Goal: Task Accomplishment & Management: Manage account settings

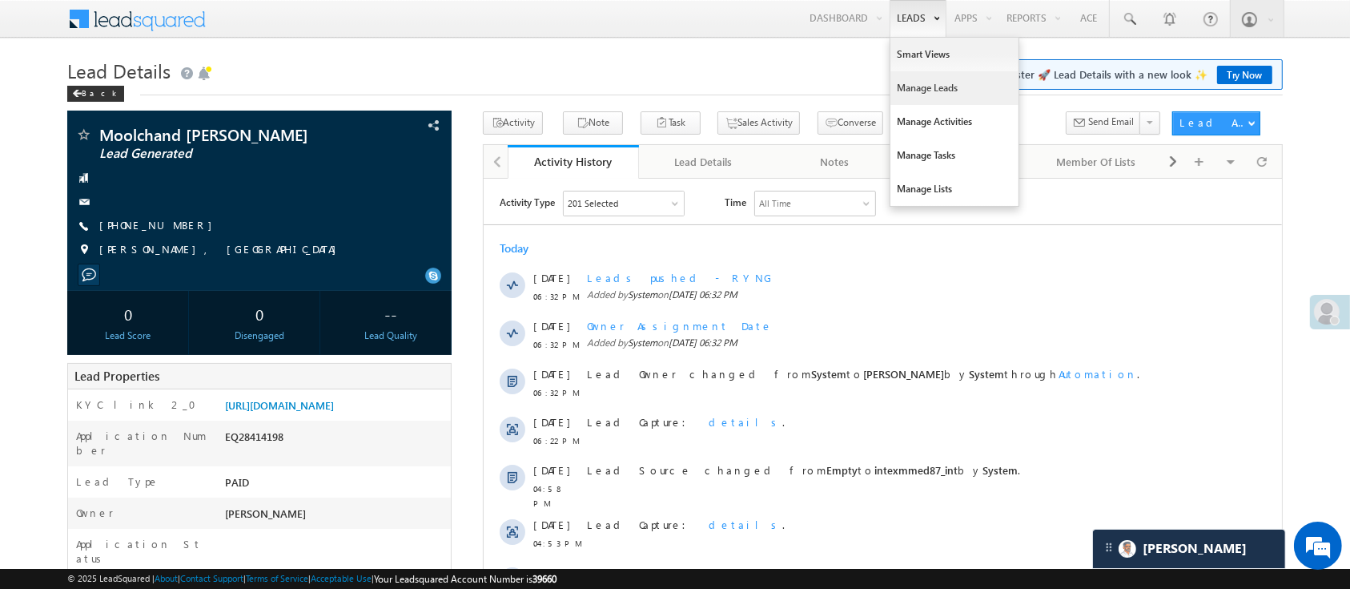
click at [924, 74] on link "Manage Leads" at bounding box center [955, 88] width 128 height 34
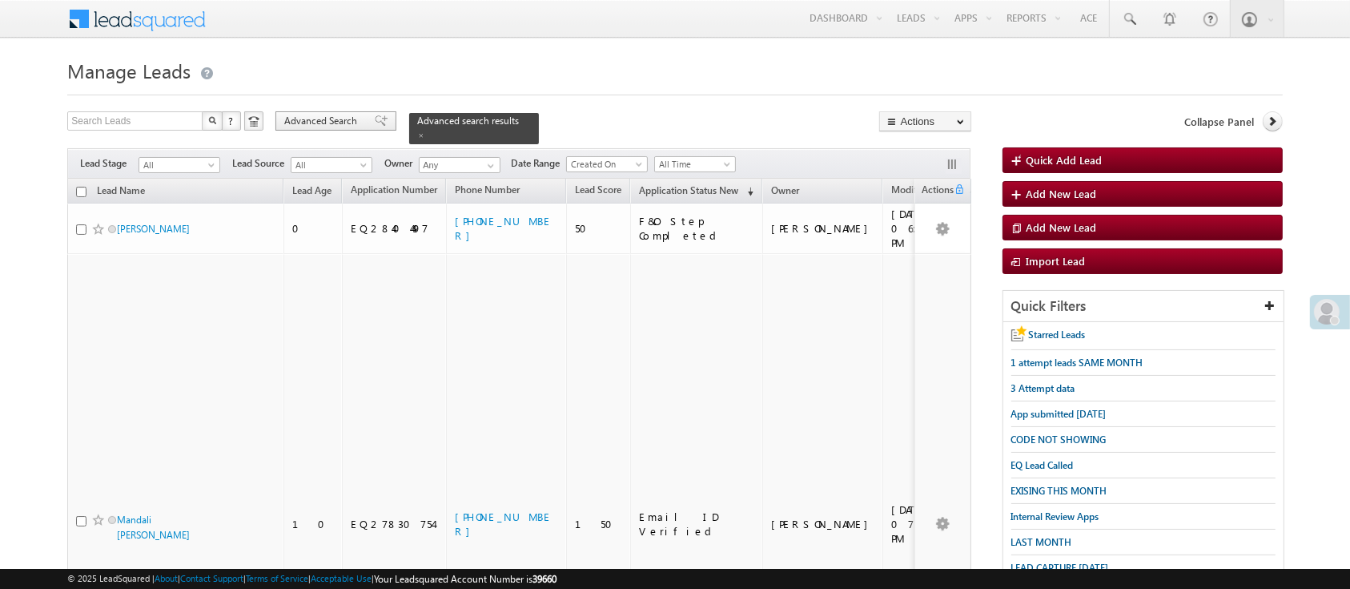
click at [344, 121] on span "Advanced Search" at bounding box center [323, 121] width 78 height 14
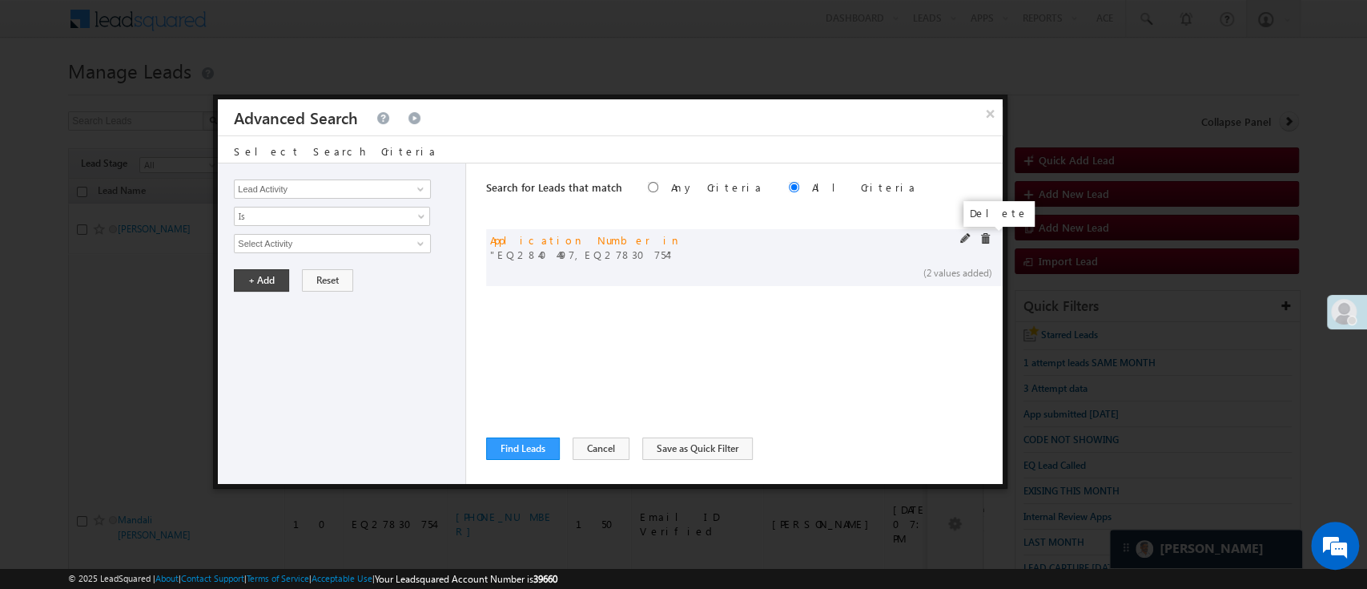
click at [980, 233] on span at bounding box center [984, 238] width 11 height 11
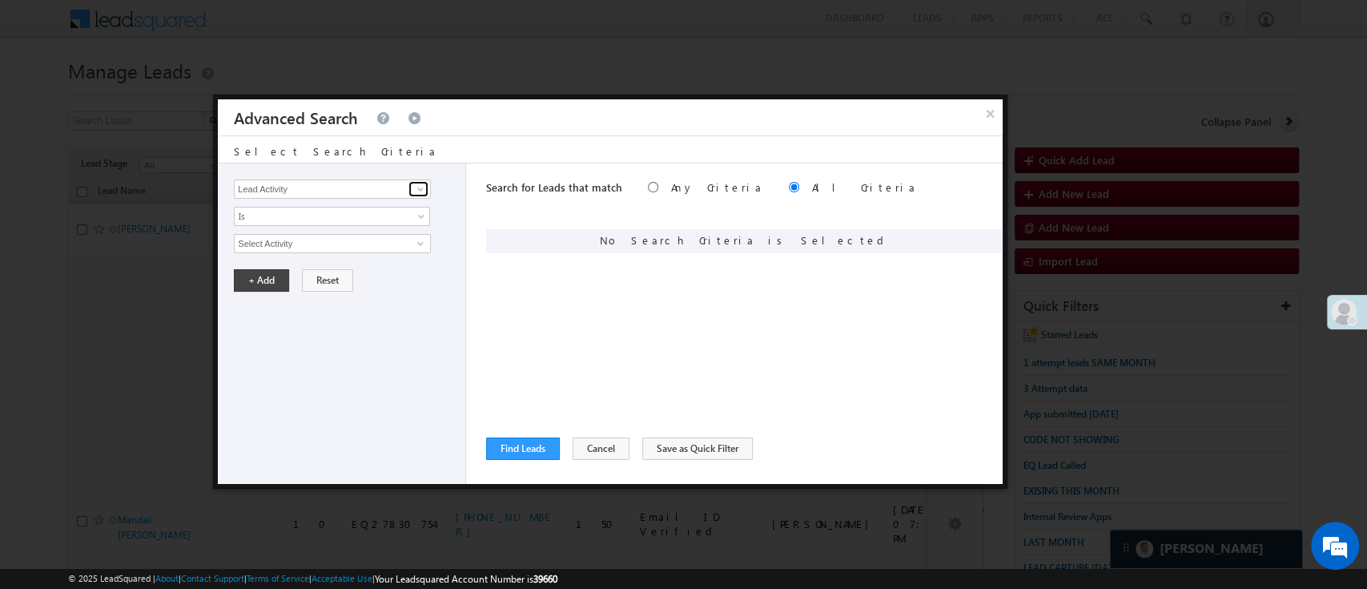
click at [426, 195] on link at bounding box center [418, 189] width 20 height 16
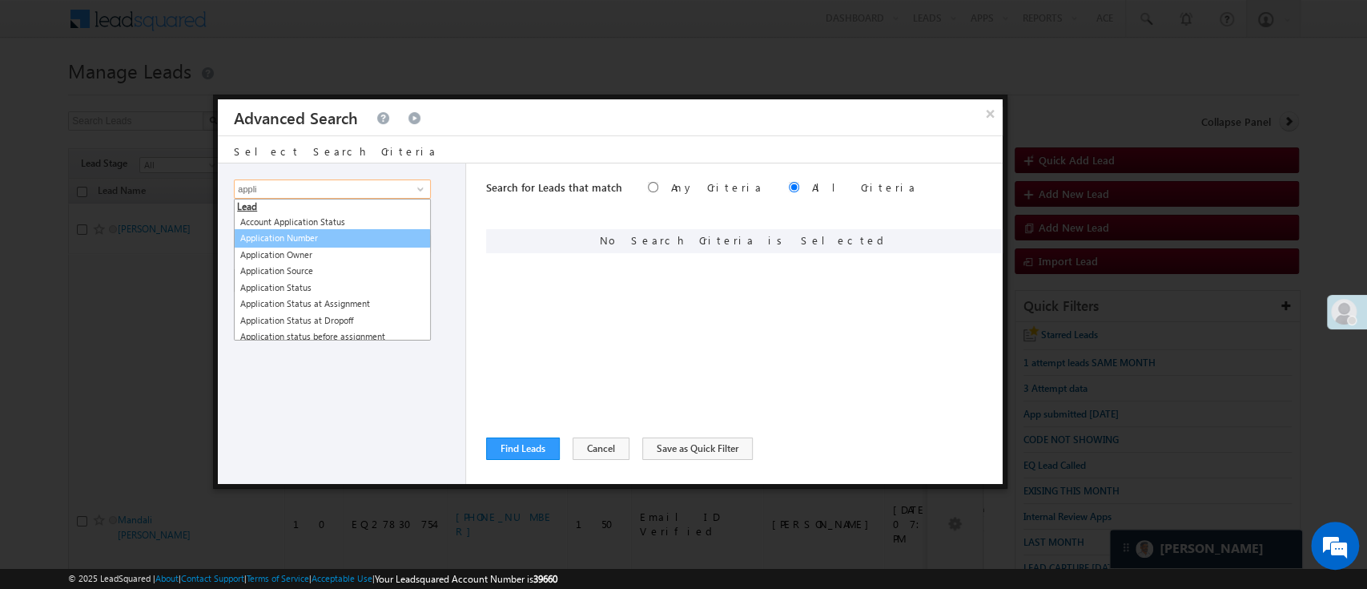
click at [361, 234] on link "Application Number" at bounding box center [332, 238] width 197 height 18
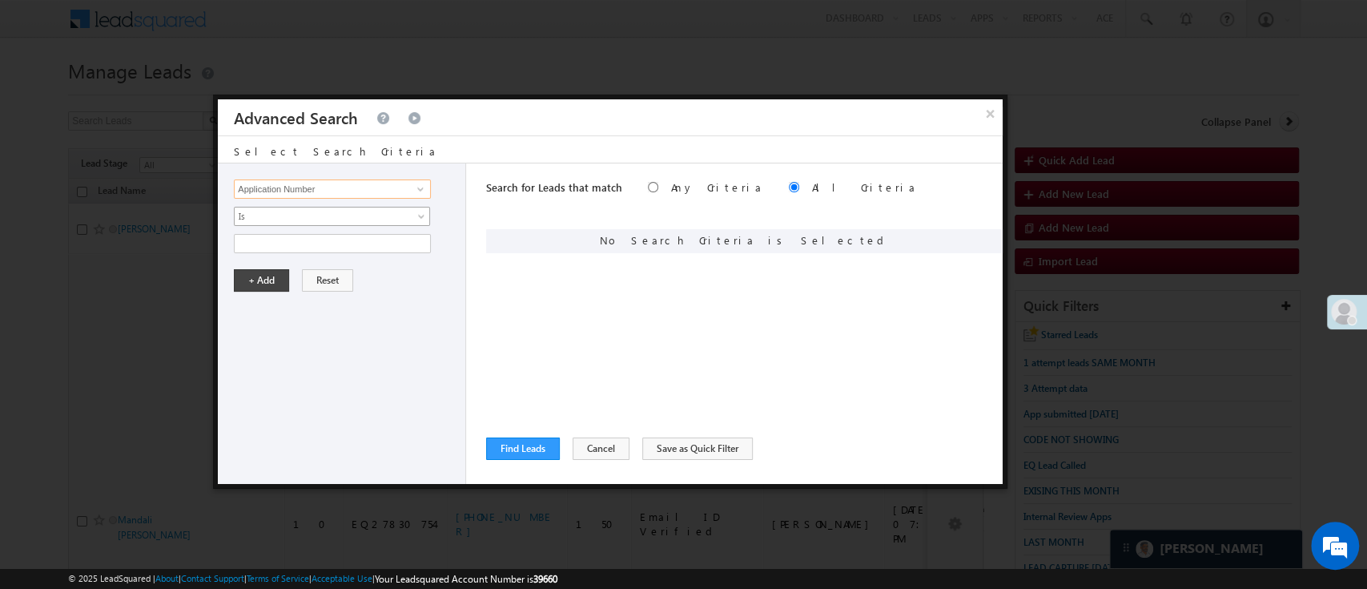
type input "Application Number"
click at [361, 214] on span "Is" at bounding box center [322, 216] width 174 height 14
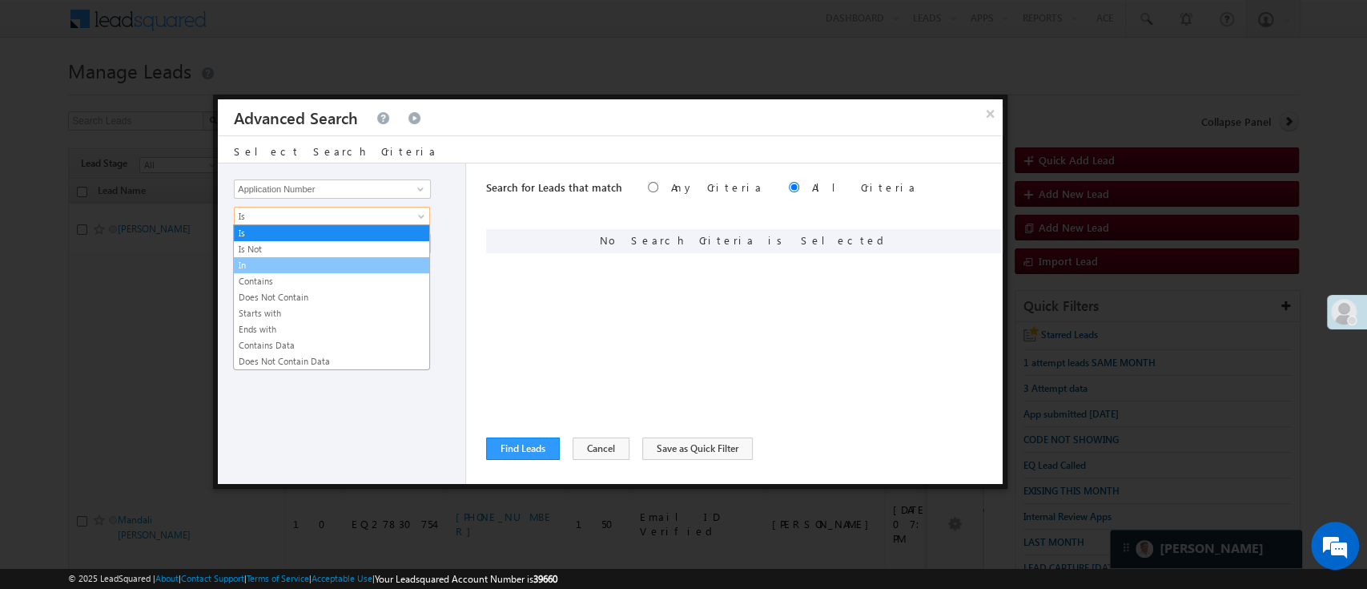
click at [321, 266] on link "In" at bounding box center [331, 265] width 195 height 14
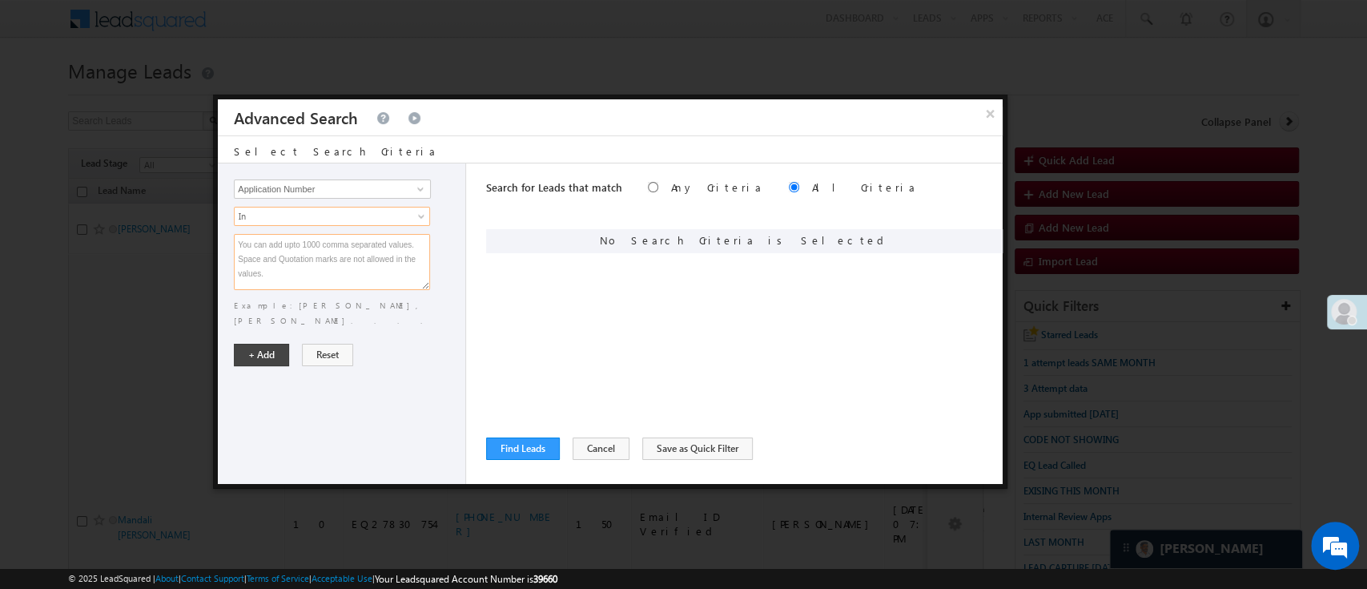
click at [321, 266] on textarea at bounding box center [332, 262] width 196 height 56
paste textarea "EQ28248699 EQ22812062 EQ27974153 EQ28269070 EQ28314391 EQ28082848 EQ26801626 EQ…"
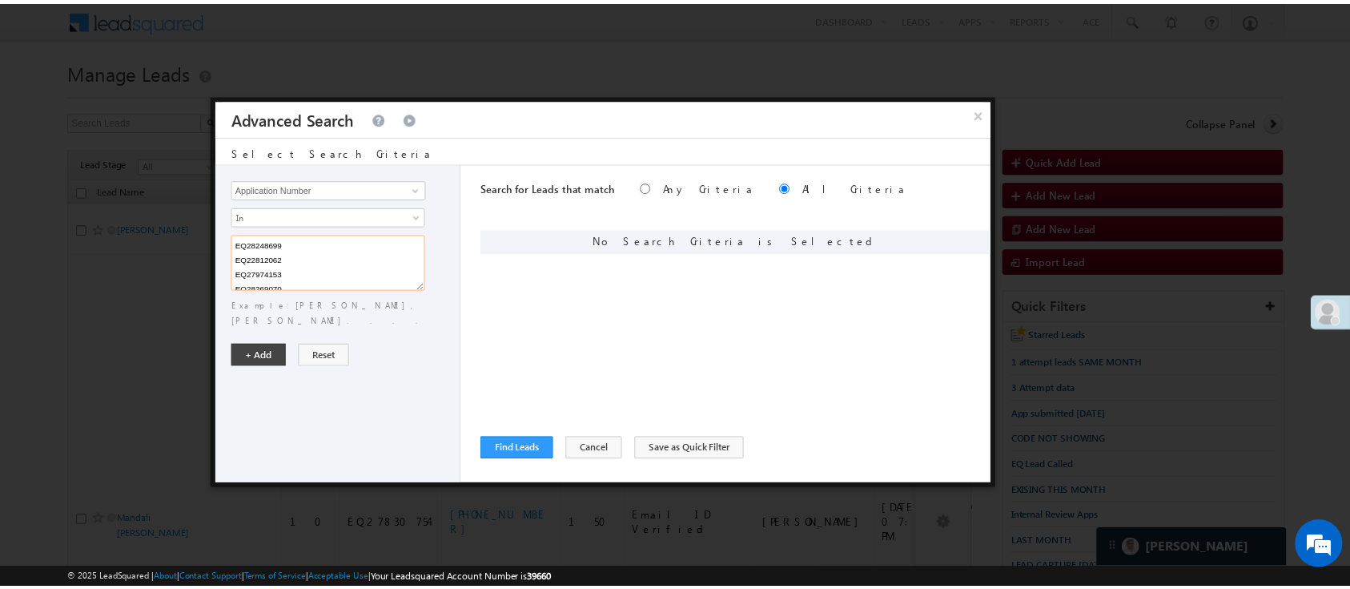
scroll to position [565, 0]
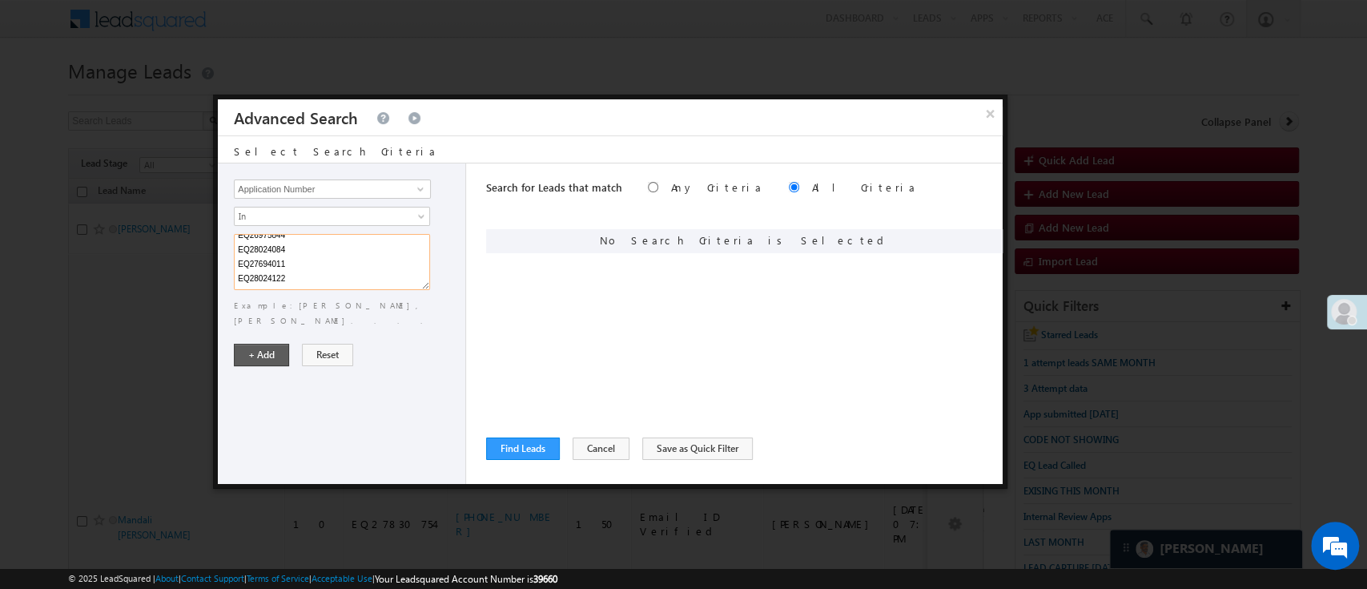
type textarea "EQ28248699 EQ22812062 EQ27974153 EQ28269070 EQ28314391 EQ28082848 EQ26801626 EQ…"
click at [269, 344] on button "+ Add" at bounding box center [261, 355] width 55 height 22
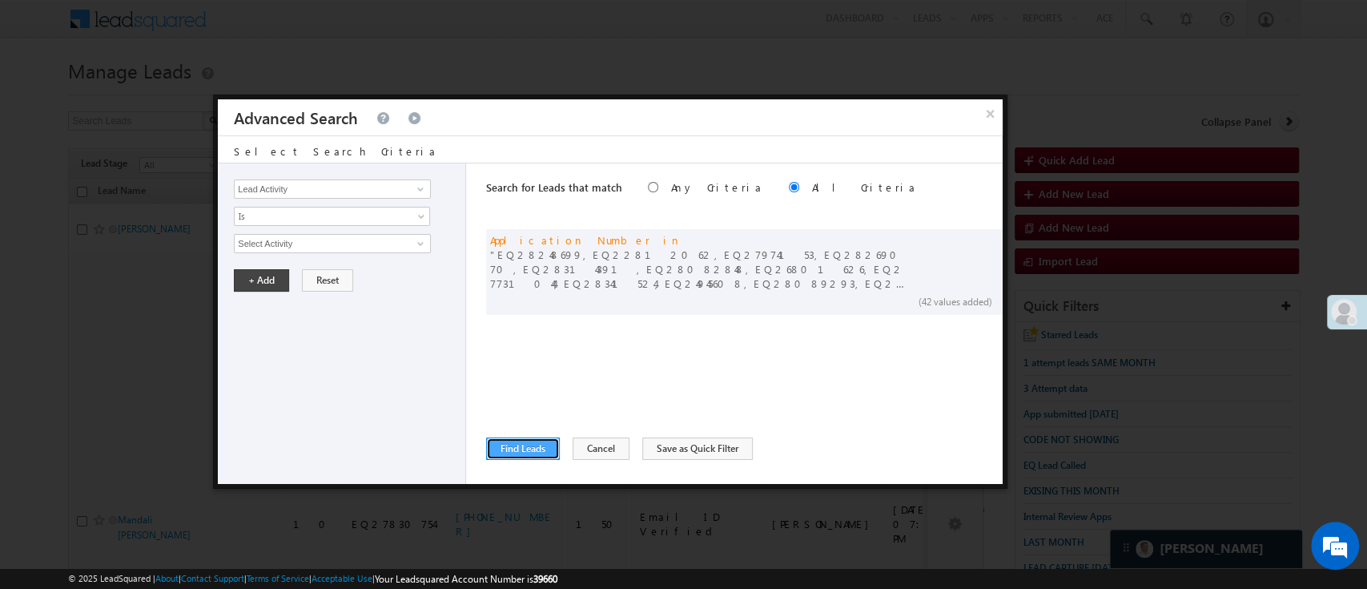
click at [518, 439] on button "Find Leads" at bounding box center [523, 448] width 74 height 22
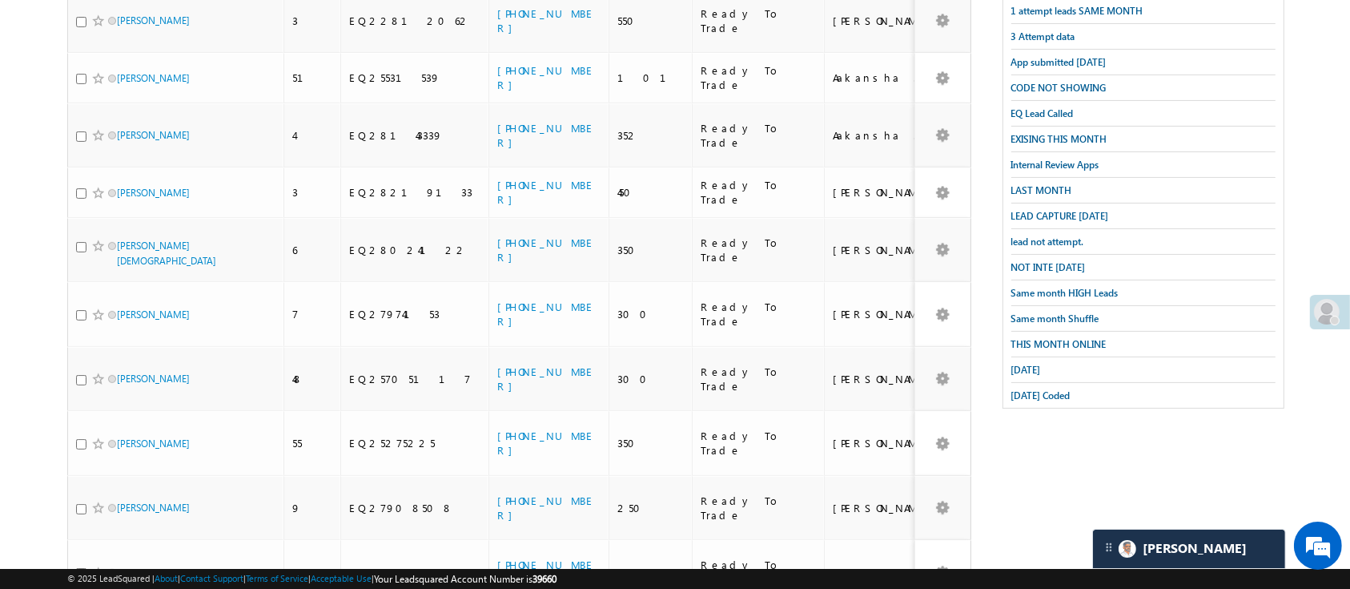
scroll to position [0, 0]
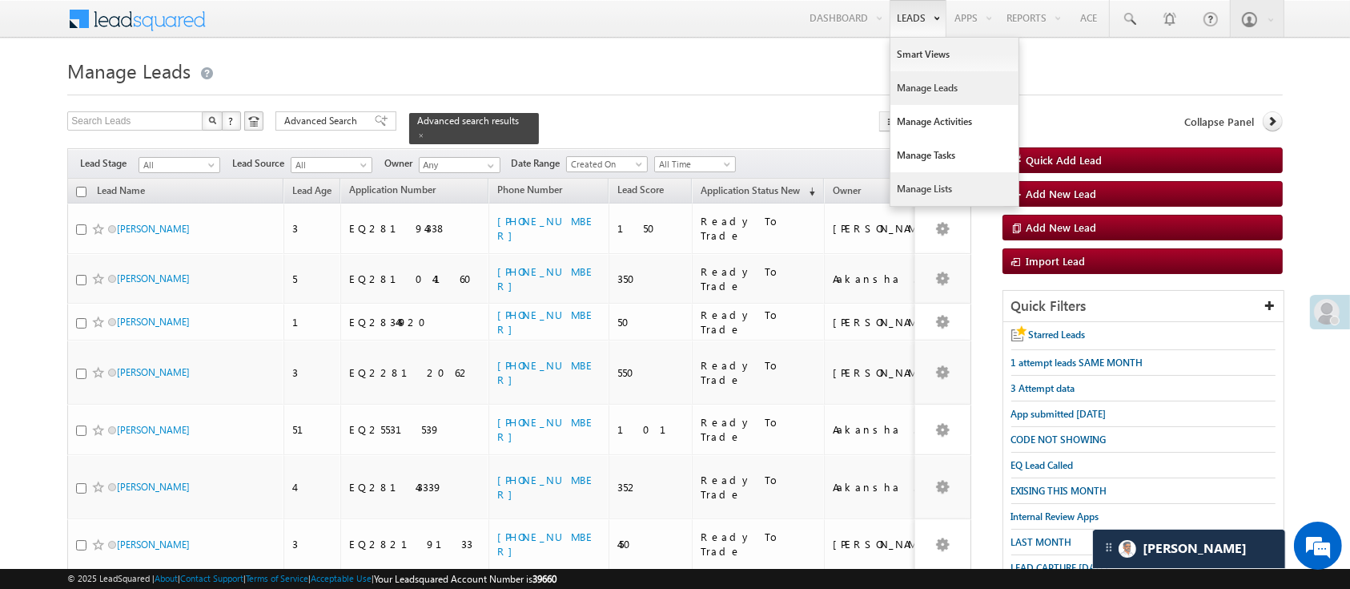
click at [938, 188] on link "Manage Lists" at bounding box center [955, 189] width 128 height 34
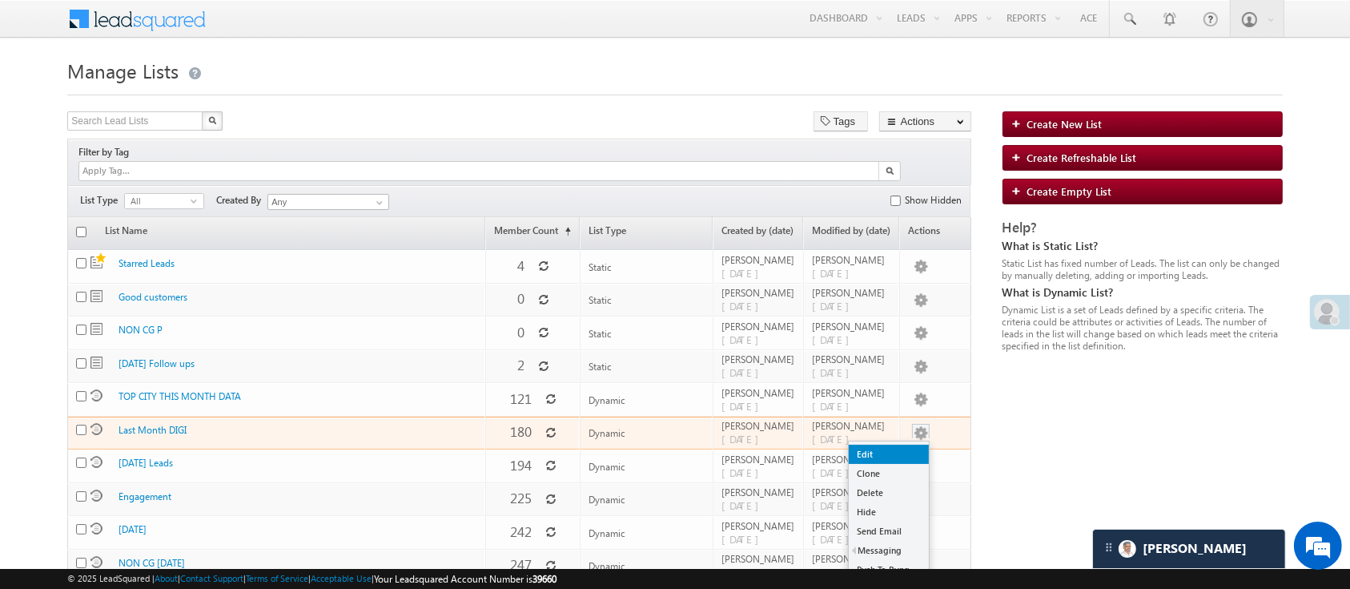
click at [908, 444] on link "Edit" at bounding box center [889, 453] width 80 height 19
checkbox input "true"
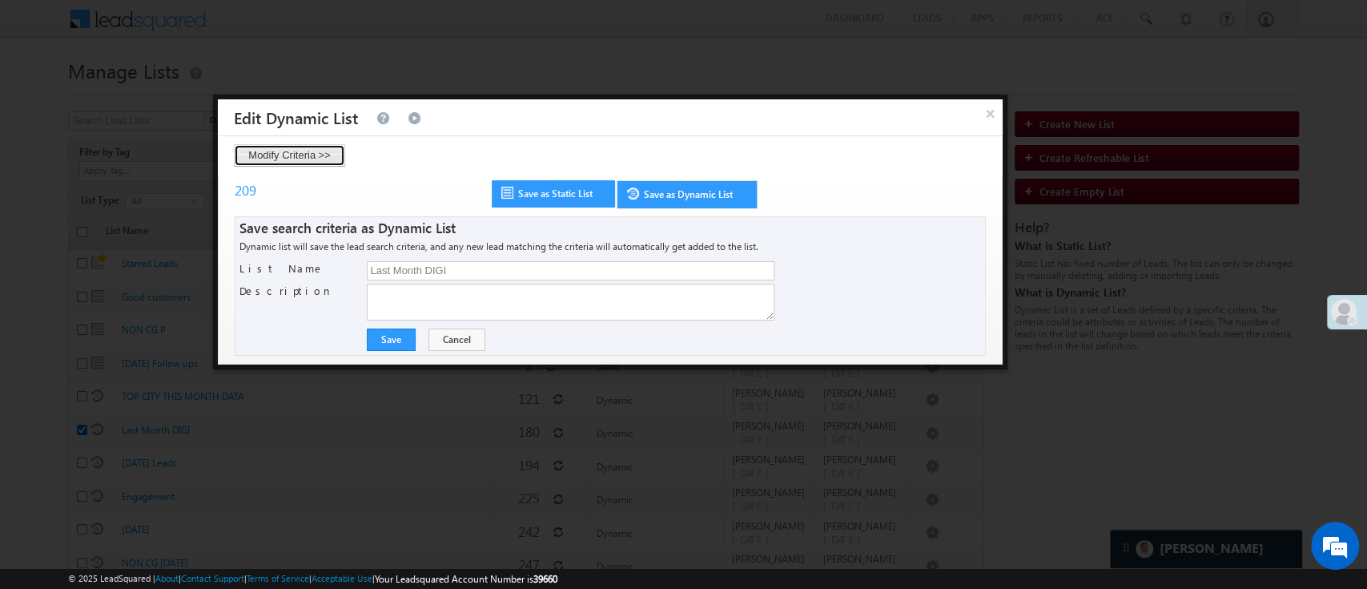
click at [332, 156] on button "Modify Criteria >>" at bounding box center [289, 155] width 111 height 22
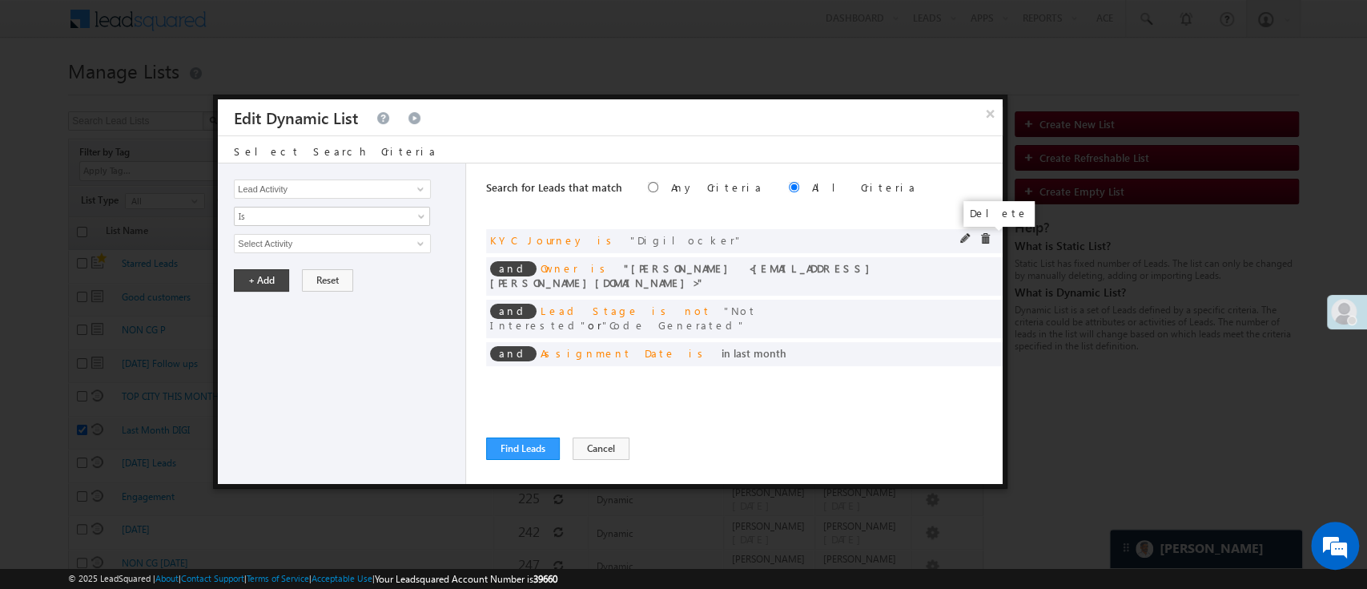
click at [986, 238] on span at bounding box center [984, 238] width 11 height 11
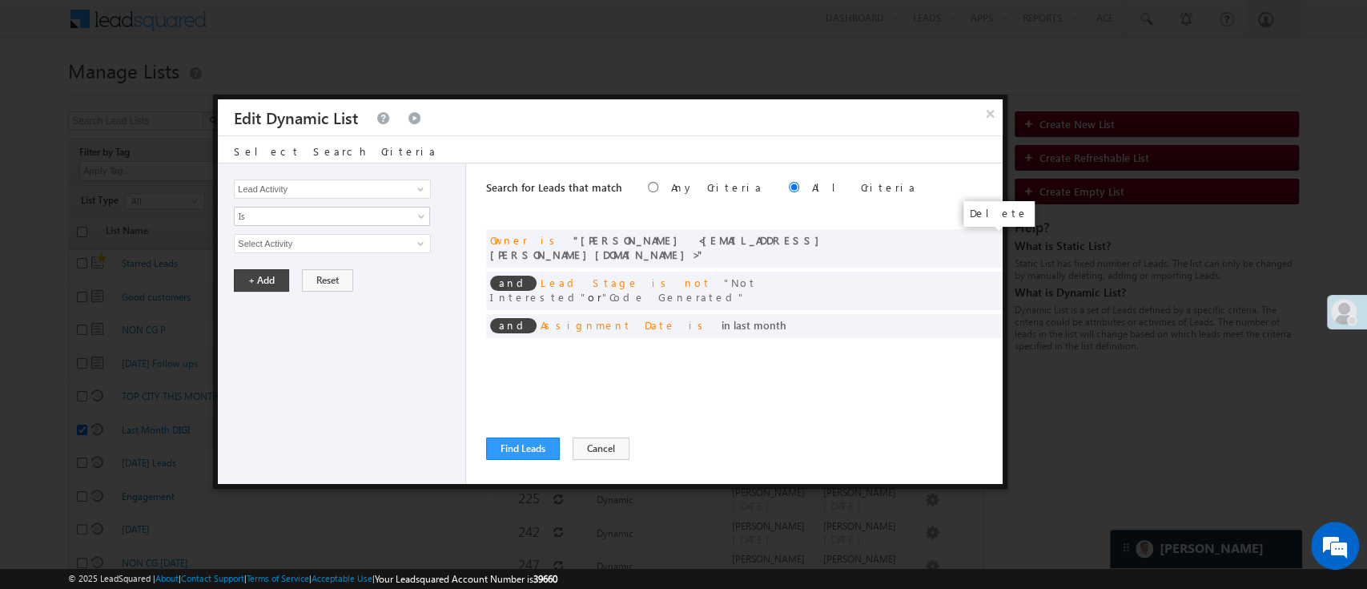
click at [0, 0] on span at bounding box center [0, 0] width 0 height 0
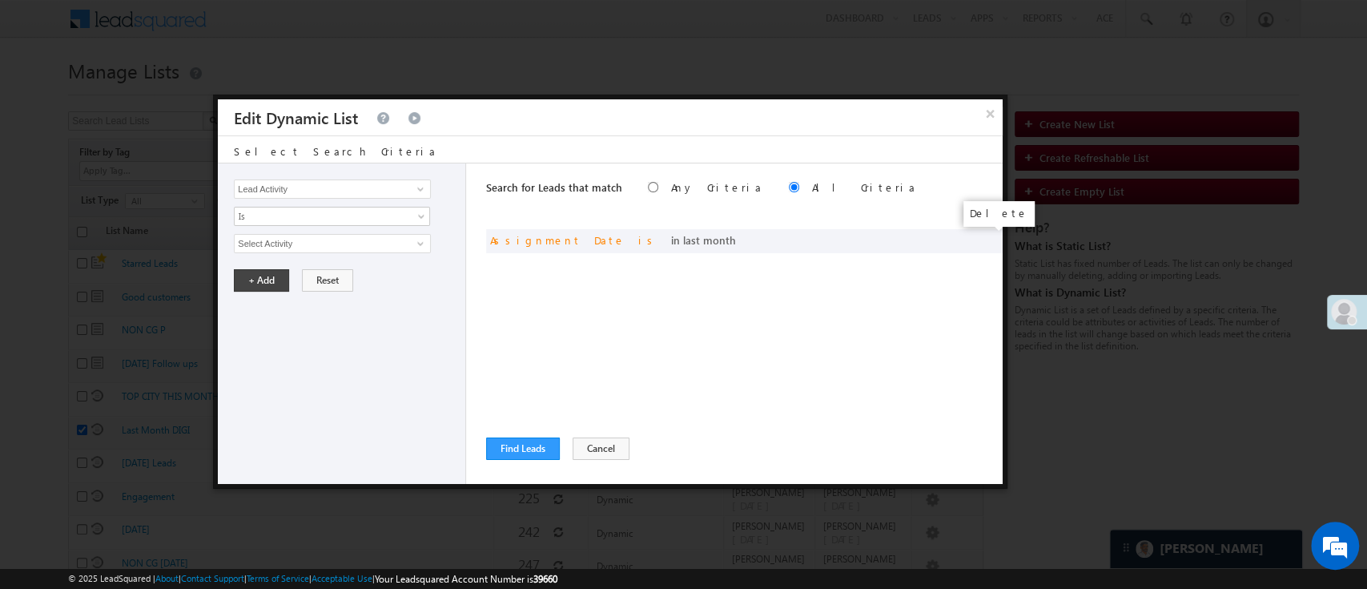
click at [0, 0] on span at bounding box center [0, 0] width 0 height 0
click at [419, 183] on span at bounding box center [420, 189] width 13 height 13
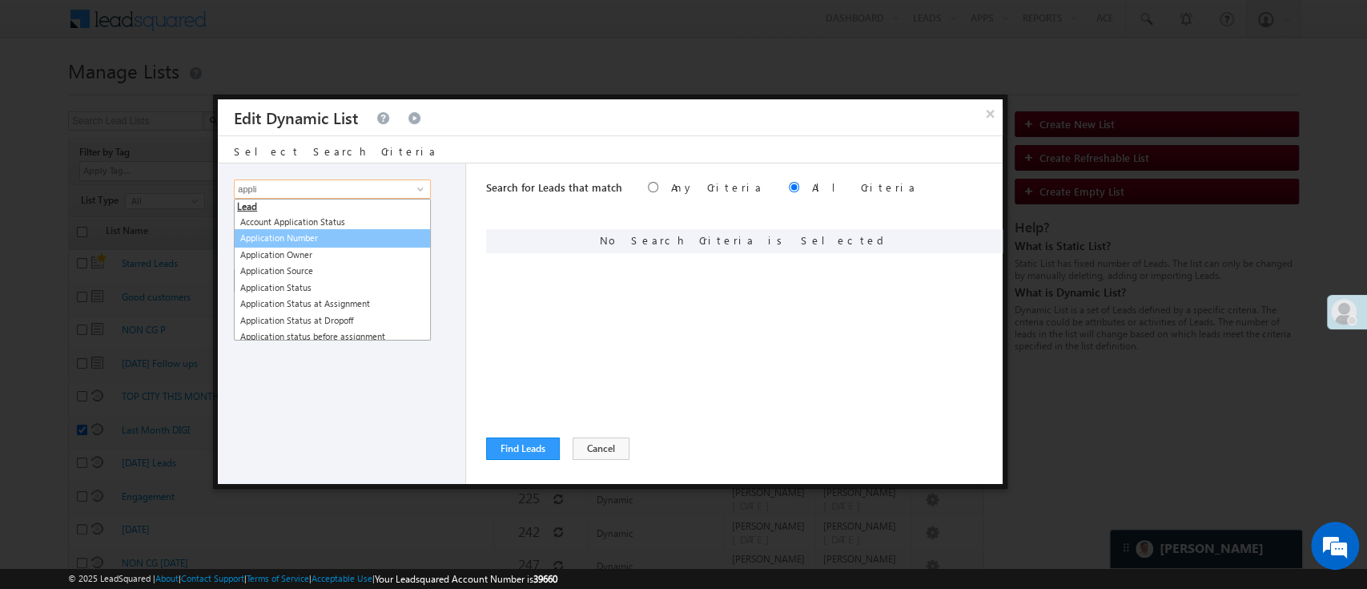
click at [347, 232] on link "Application Number" at bounding box center [332, 238] width 197 height 18
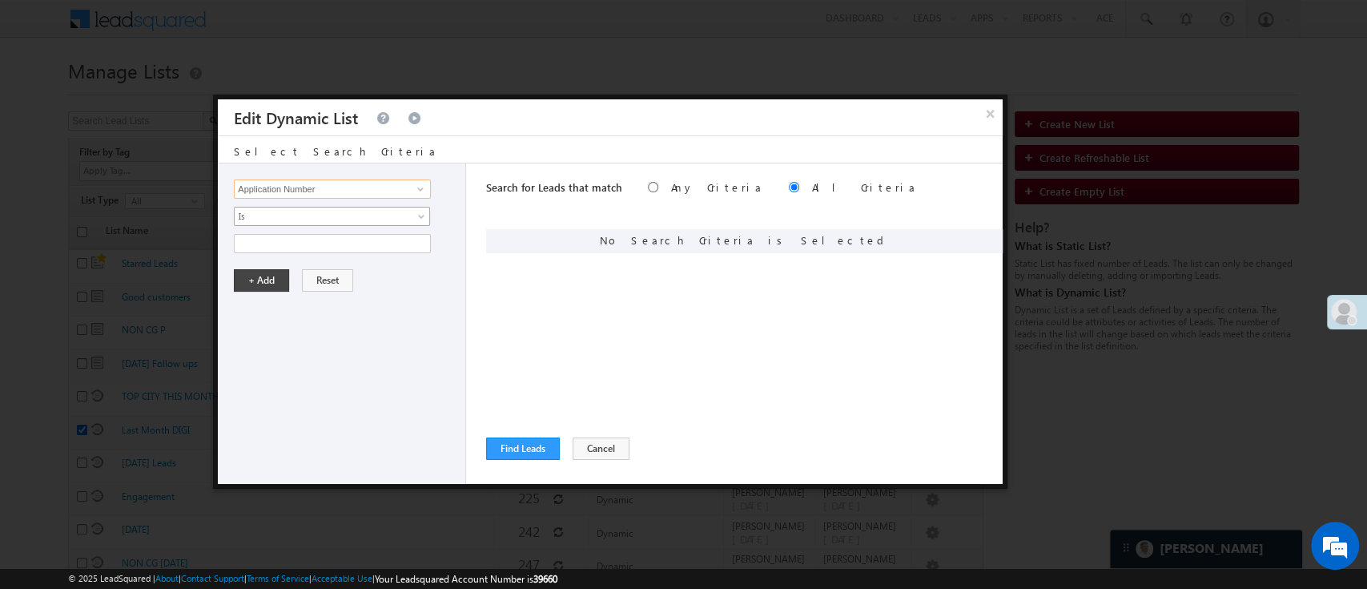
type input "Application Number"
click at [350, 213] on span "Is" at bounding box center [322, 216] width 174 height 14
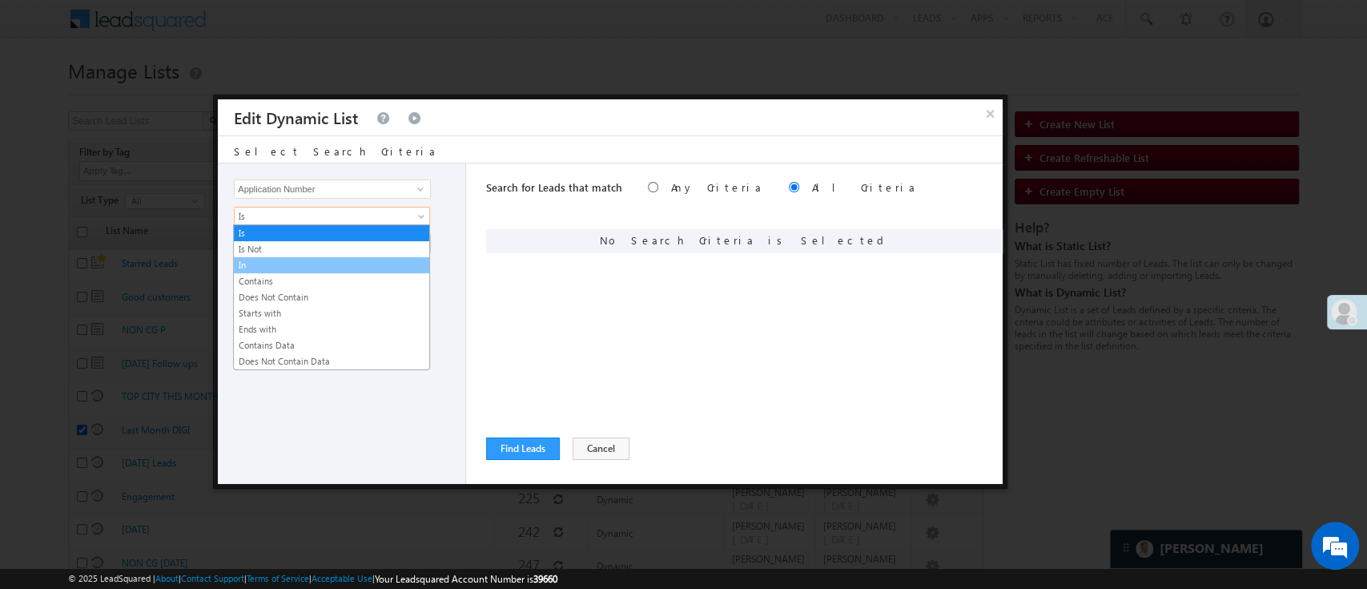
click at [303, 257] on li "In" at bounding box center [331, 265] width 195 height 16
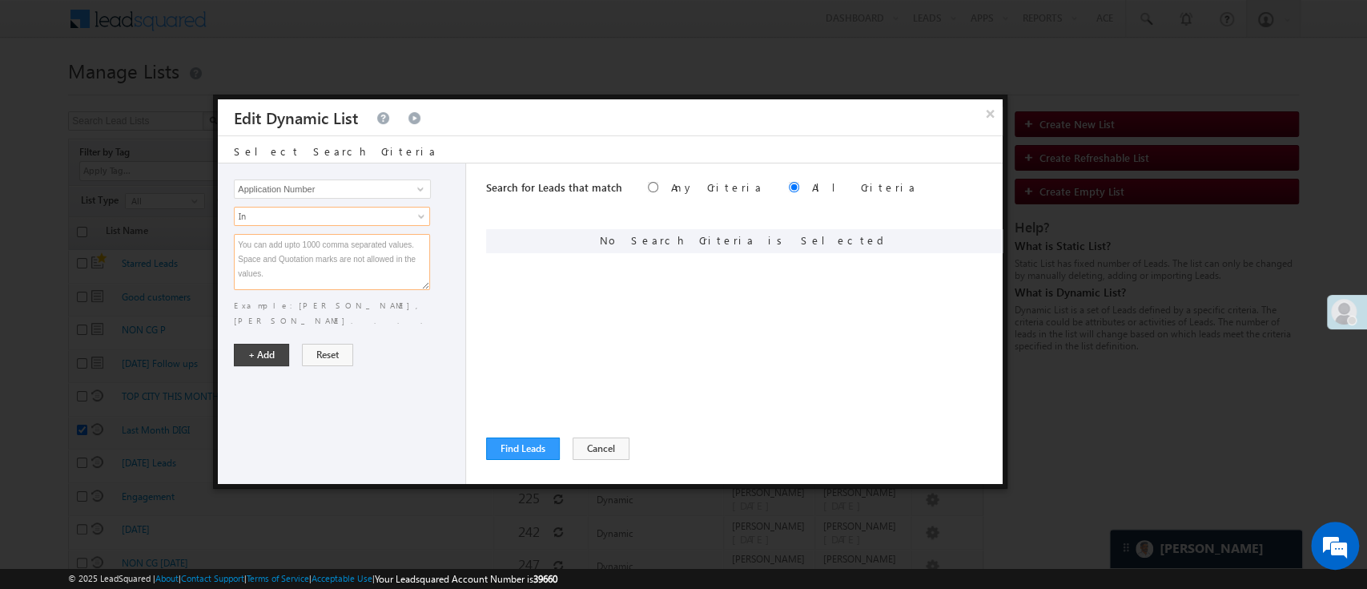
click at [303, 256] on textarea at bounding box center [332, 262] width 196 height 56
paste textarea "EQ28248699 EQ22812062 EQ27974153 EQ28269070 EQ28314391 EQ28082848 EQ26801626 EQ…"
type textarea "EQ28248699 EQ22812062 EQ27974153 EQ28269070 EQ28314391 EQ28082848 EQ26801626 EQ…"
click at [268, 344] on button "+ Add" at bounding box center [261, 355] width 55 height 22
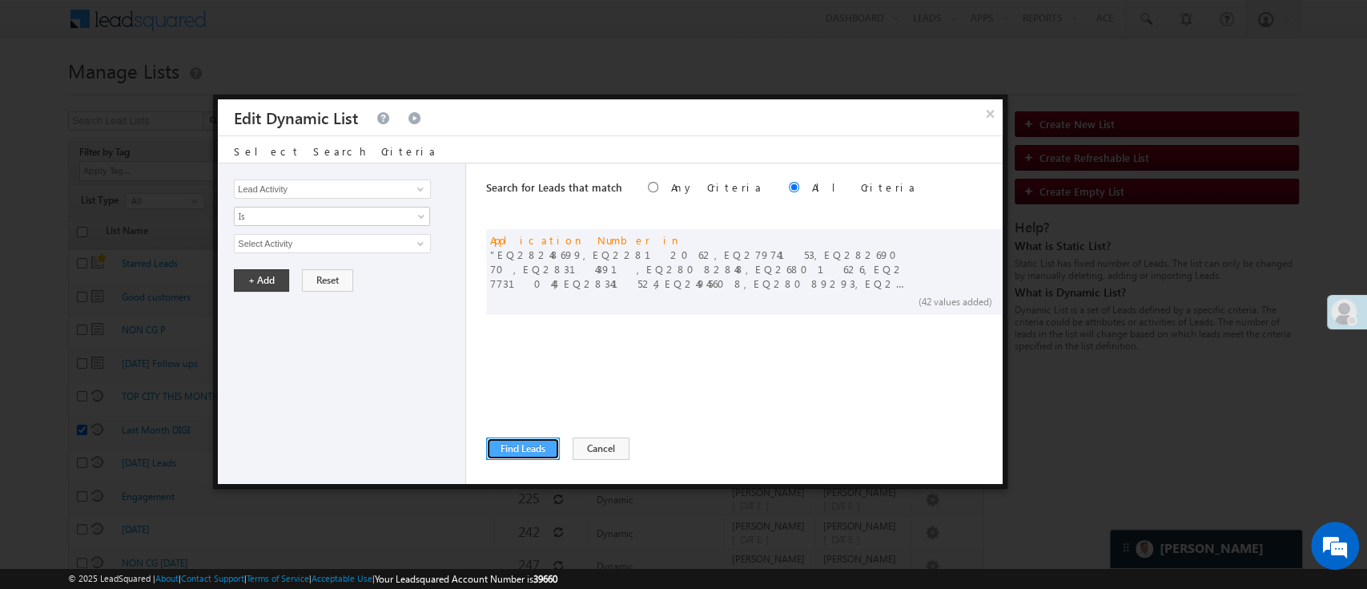
click at [532, 444] on button "Find Leads" at bounding box center [523, 448] width 74 height 22
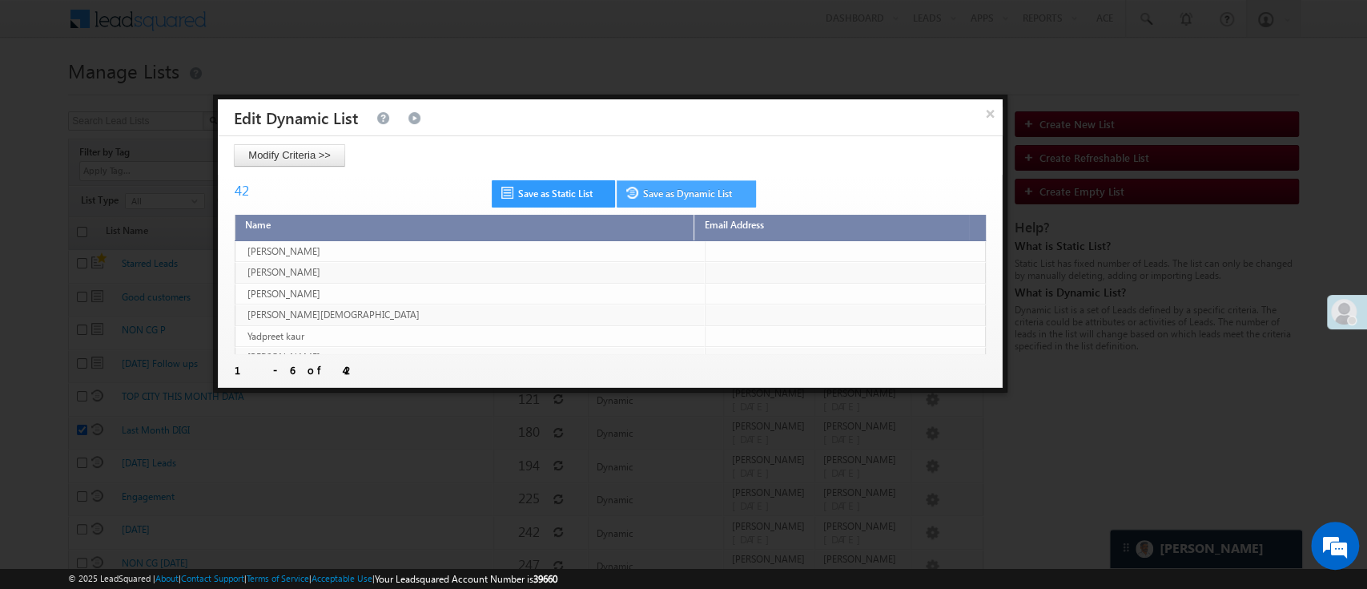
click at [682, 203] on link "Save as Dynamic List" at bounding box center [686, 193] width 139 height 27
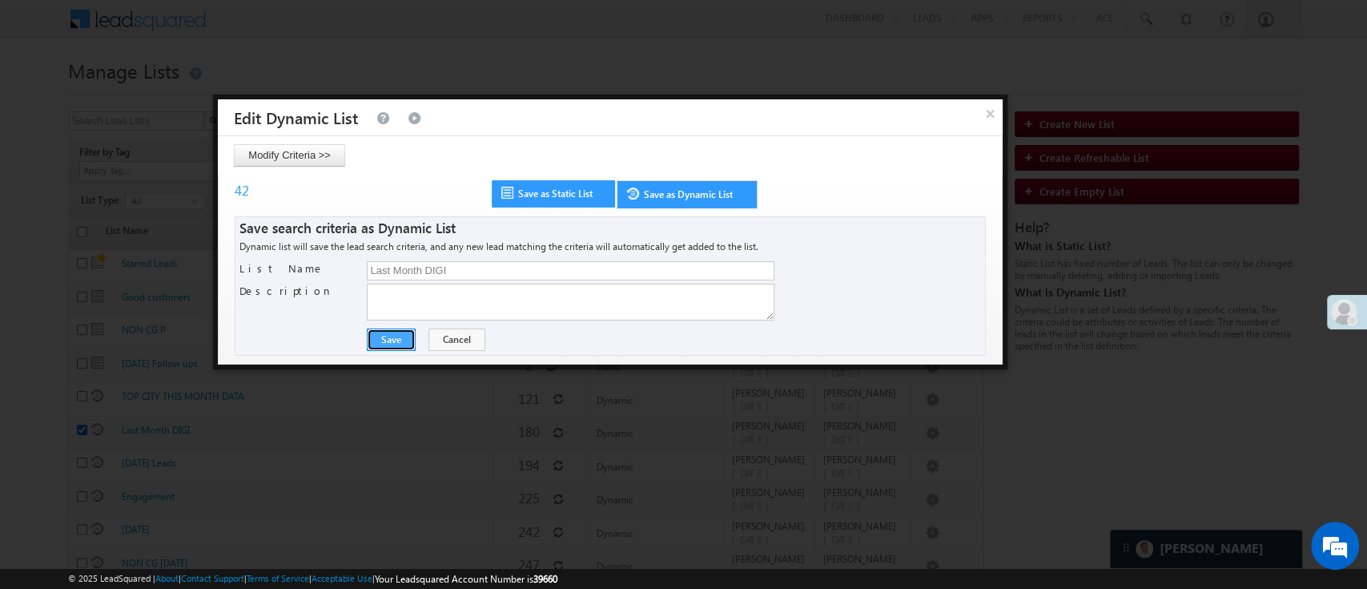
click at [401, 341] on button "Save" at bounding box center [391, 339] width 49 height 22
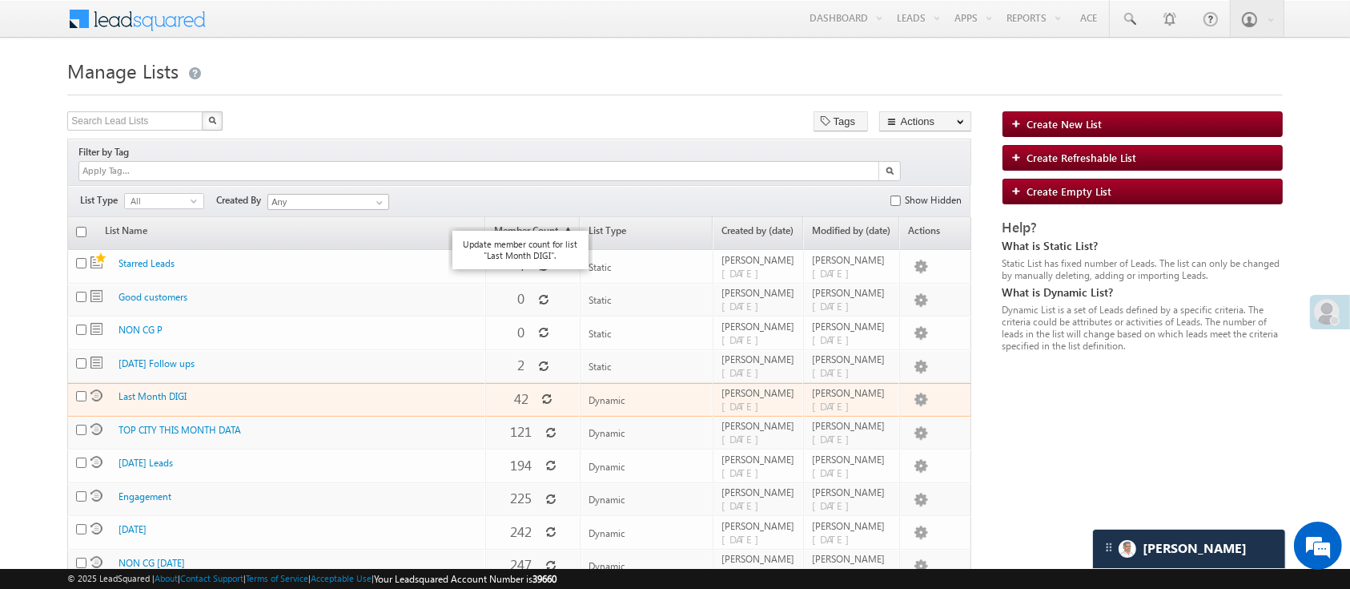
click at [542, 393] on icon at bounding box center [546, 398] width 11 height 11
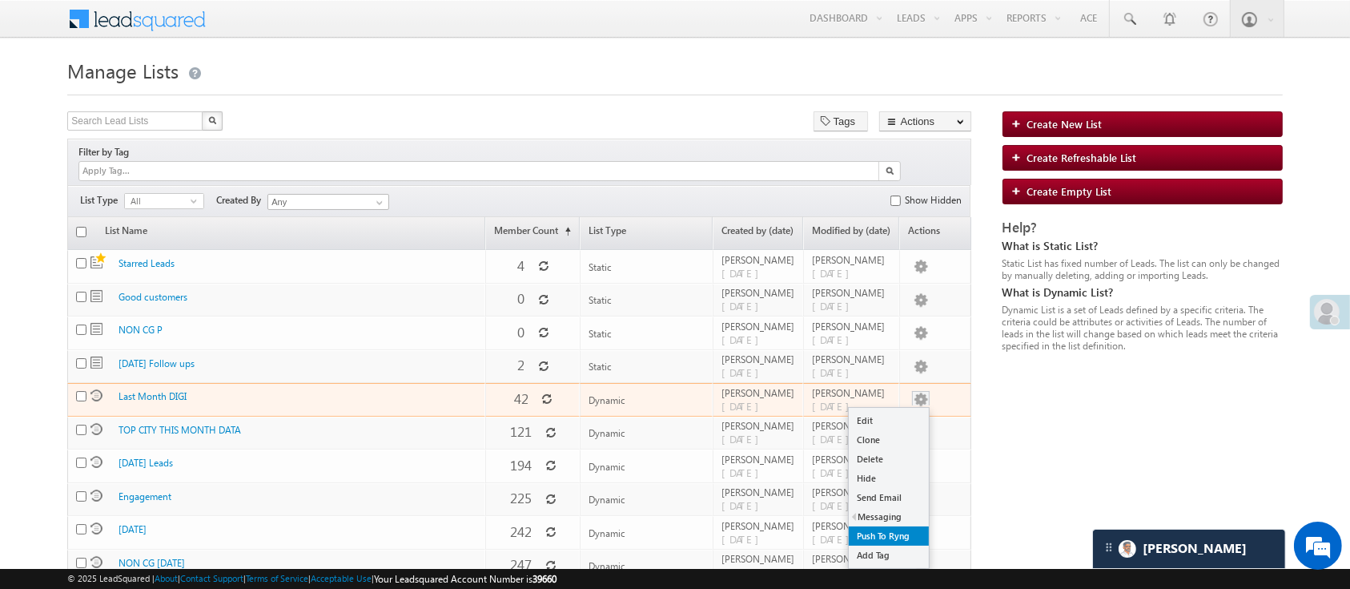
click at [897, 526] on link "Push To Ryng" at bounding box center [889, 535] width 80 height 19
